Goal: Transaction & Acquisition: Purchase product/service

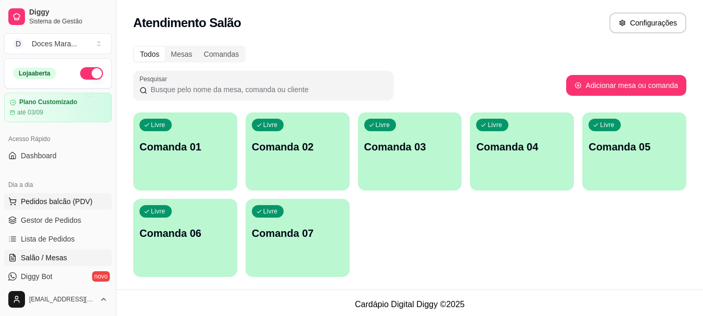
click at [48, 201] on span "Pedidos balcão (PDV)" at bounding box center [57, 201] width 72 height 10
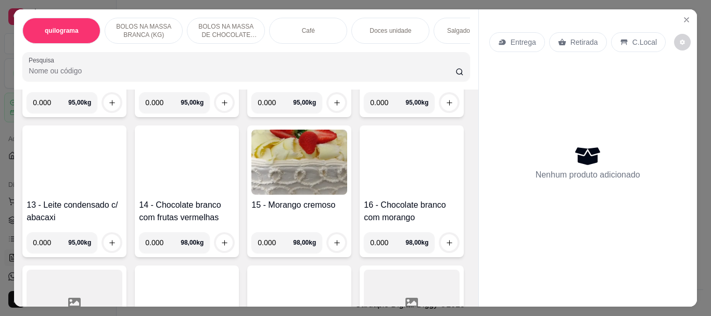
scroll to position [572, 0]
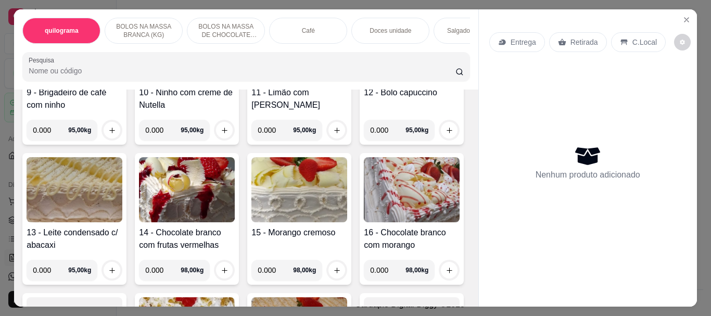
click at [139, 82] on img at bounding box center [187, 49] width 96 height 65
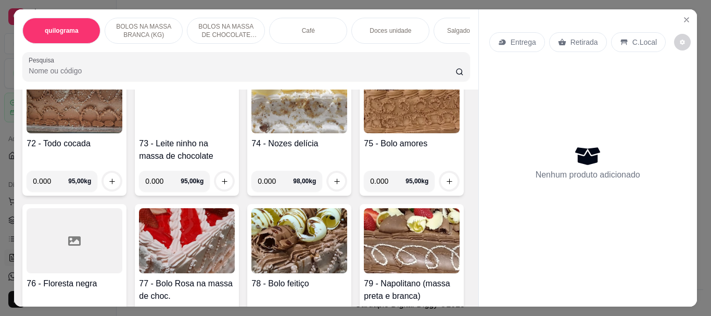
scroll to position [2081, 0]
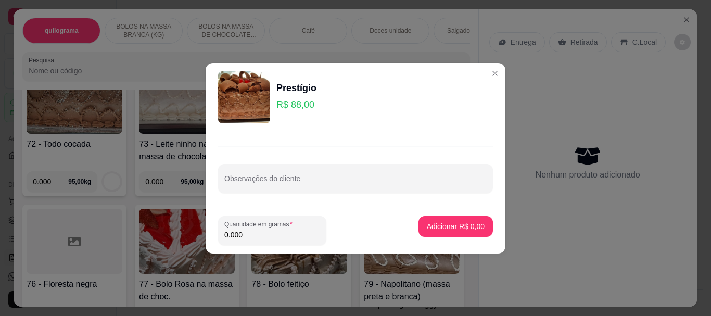
click at [262, 234] on input "0.000" at bounding box center [272, 234] width 96 height 10
type input "1.000"
click at [442, 223] on p "Adicionar R$ 88,00" at bounding box center [453, 226] width 60 height 10
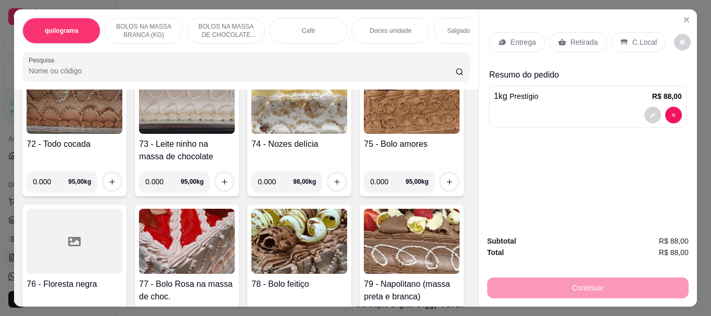
click at [571, 37] on p "Retirada" at bounding box center [584, 42] width 28 height 10
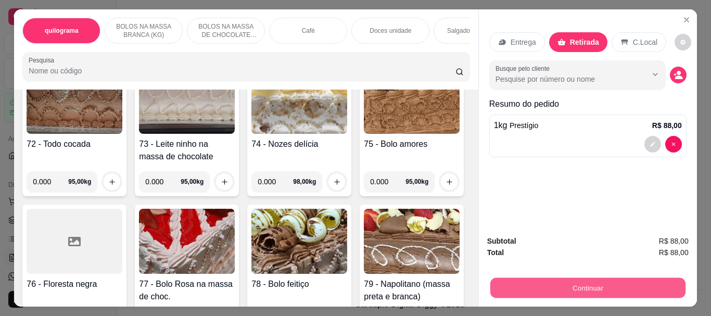
click at [569, 281] on button "Continuar" at bounding box center [587, 287] width 195 height 20
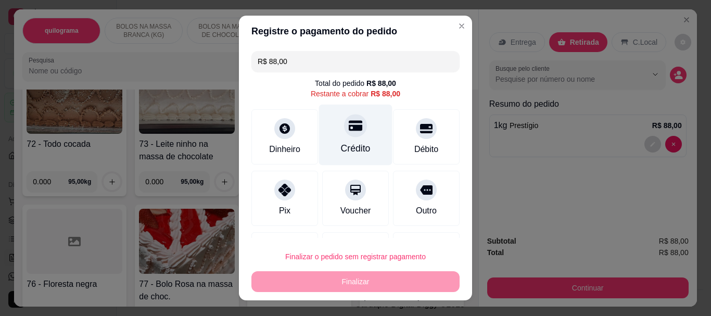
click at [362, 136] on div "Crédito" at bounding box center [355, 135] width 73 height 61
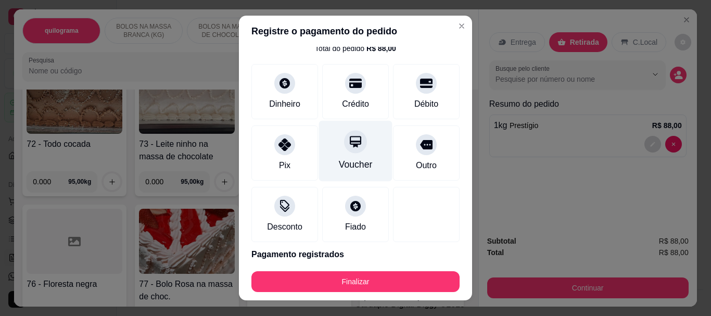
scroll to position [72, 0]
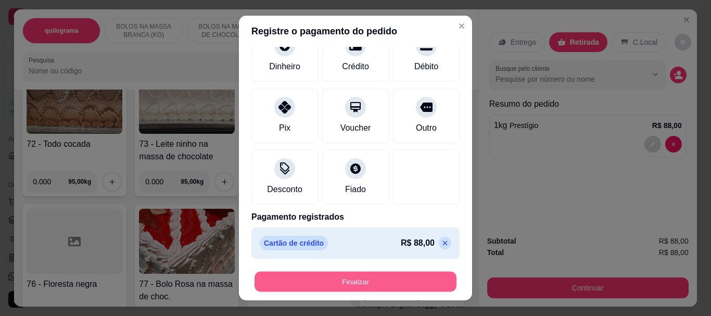
click at [369, 277] on button "Finalizar" at bounding box center [355, 281] width 202 height 20
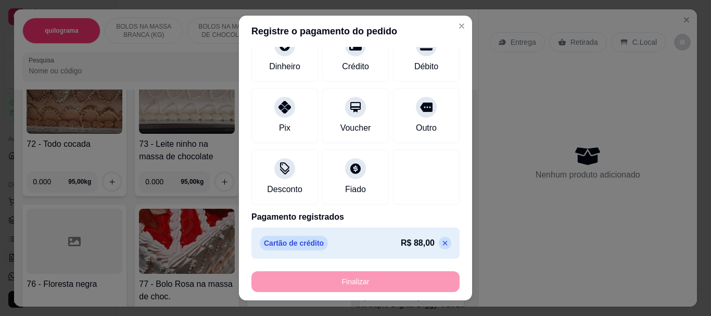
type input "-R$ 88,00"
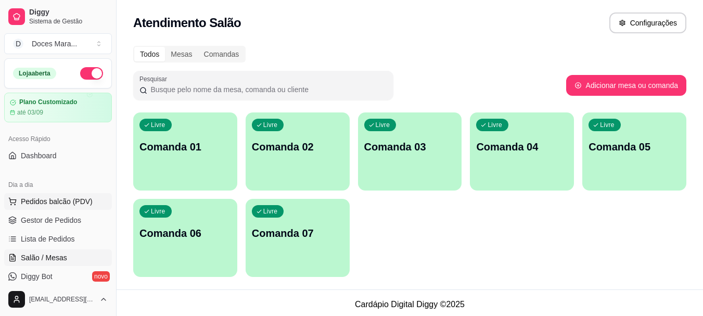
click at [45, 204] on span "Pedidos balcão (PDV)" at bounding box center [57, 201] width 72 height 10
